Goal: Information Seeking & Learning: Compare options

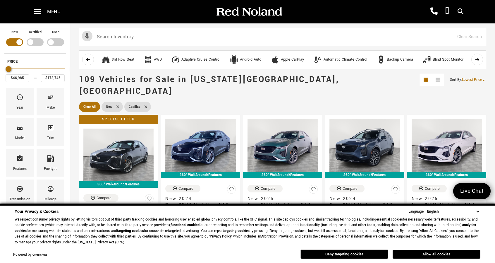
click at [64, 43] on div "Filter by Vehicle Type" at bounding box center [55, 42] width 17 height 8
type input "$16,439"
type input "$195,689"
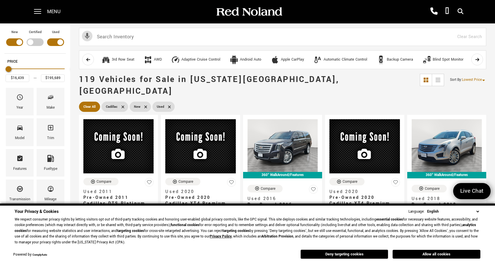
click at [23, 41] on div "Filter by Vehicle Type" at bounding box center [14, 42] width 17 height 8
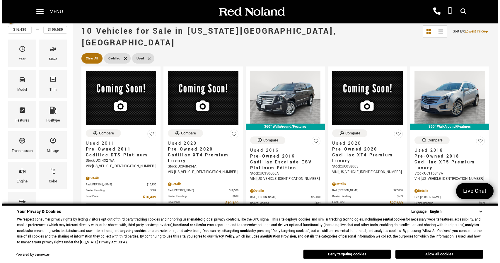
scroll to position [49, 0]
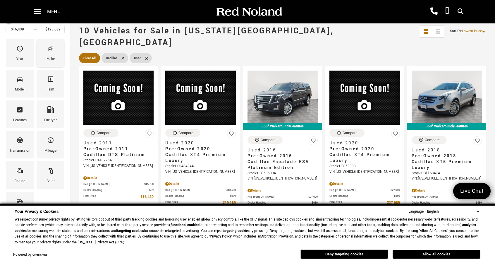
click at [57, 52] on div "Make" at bounding box center [51, 53] width 28 height 28
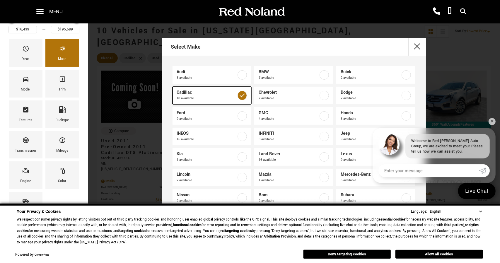
click at [207, 95] on span "Cadillac" at bounding box center [207, 93] width 60 height 6
type input "$6,189"
checkbox input "false"
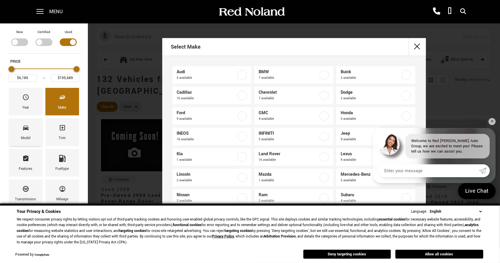
click at [13, 127] on div "Model" at bounding box center [26, 132] width 34 height 28
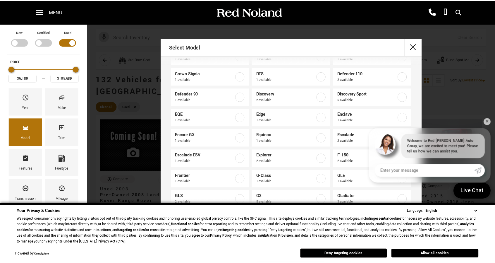
scroll to position [106, 0]
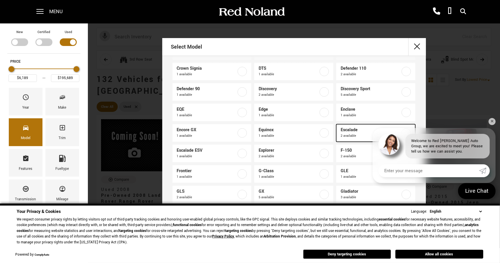
click at [356, 135] on span "2 available" at bounding box center [370, 136] width 60 height 6
type input "$49,189"
checkbox input "true"
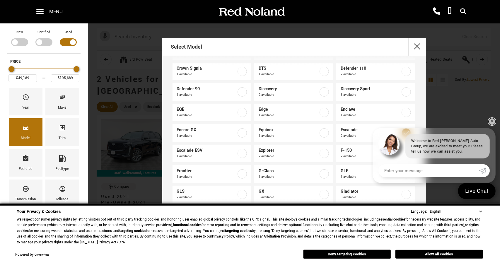
click at [493, 122] on link "✕" at bounding box center [491, 121] width 7 height 7
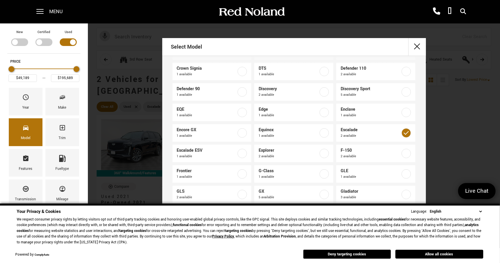
click at [480, 211] on select "English Spanish / Español English / [GEOGRAPHIC_DATA] Korean / 한국어 Vietnamese /…" at bounding box center [455, 211] width 55 height 6
click at [416, 43] on button "close" at bounding box center [417, 47] width 18 height 18
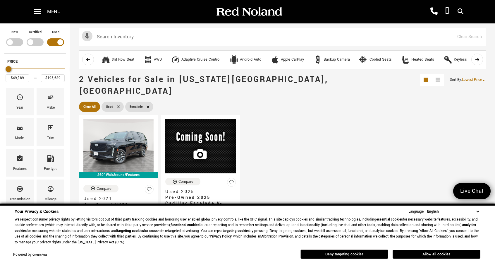
click at [352, 255] on button "Deny targeting cookies" at bounding box center [345, 253] width 88 height 9
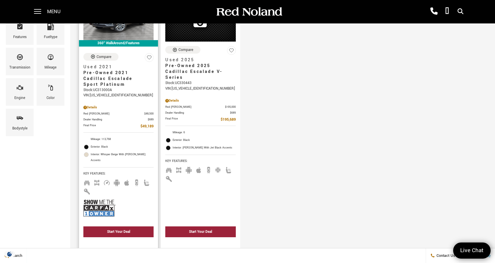
scroll to position [132, 0]
